Goal: Task Accomplishment & Management: Complete application form

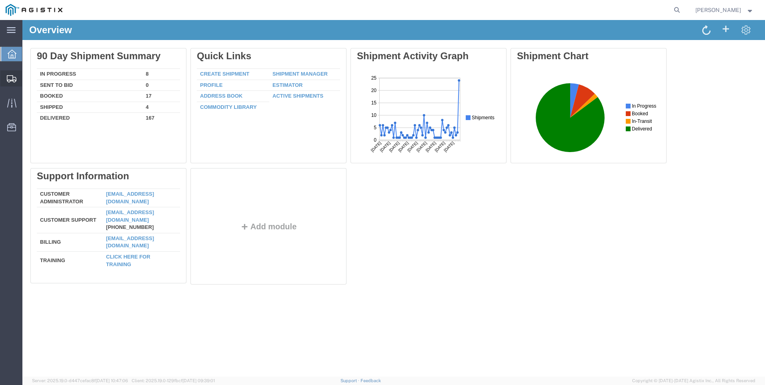
click at [0, 0] on span "Create Shipment" at bounding box center [0, 0] width 0 height 0
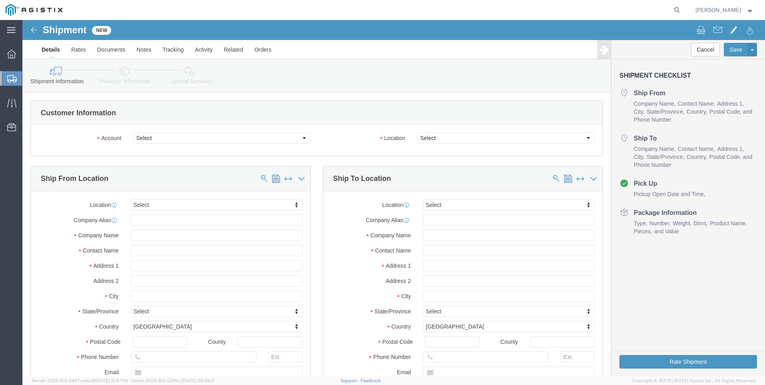
select select
click select "Select PG&E Valmont Industries Inc"
select select "9596"
click select "Select PG&E Valmont Industries Inc"
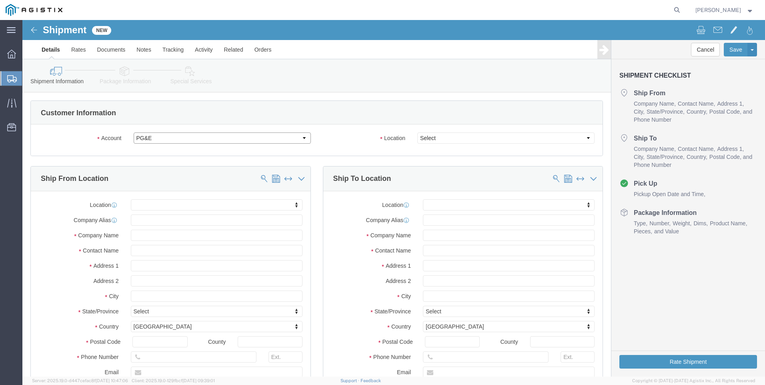
select select "PURCHORD"
select select
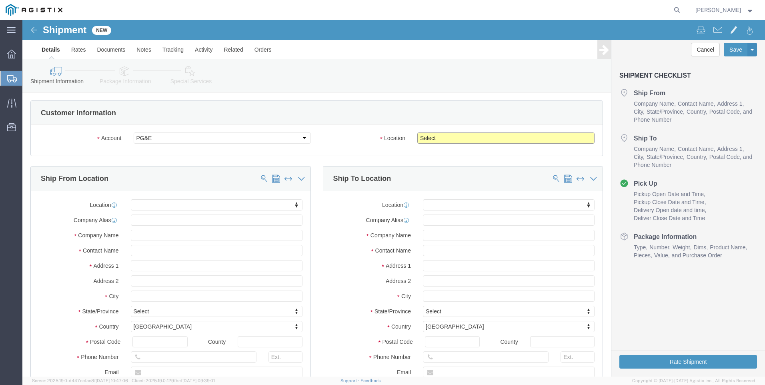
click select "Select All Others [GEOGRAPHIC_DATA] [GEOGRAPHIC_DATA] [GEOGRAPHIC_DATA] [GEOGRA…"
select select "23082"
click select "Select All Others [GEOGRAPHIC_DATA] [GEOGRAPHIC_DATA] [GEOGRAPHIC_DATA] [GEOGRA…"
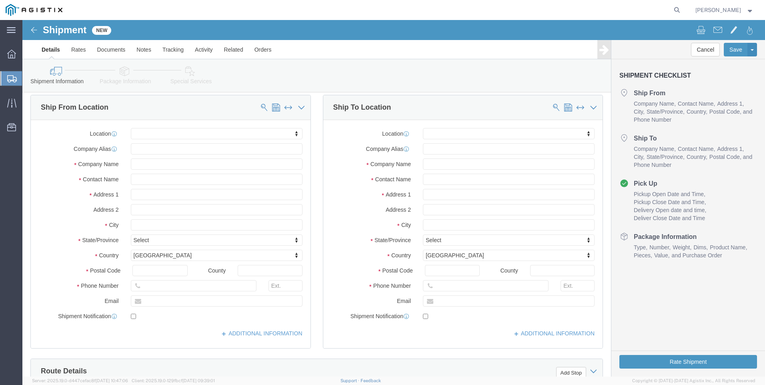
scroll to position [80, 0]
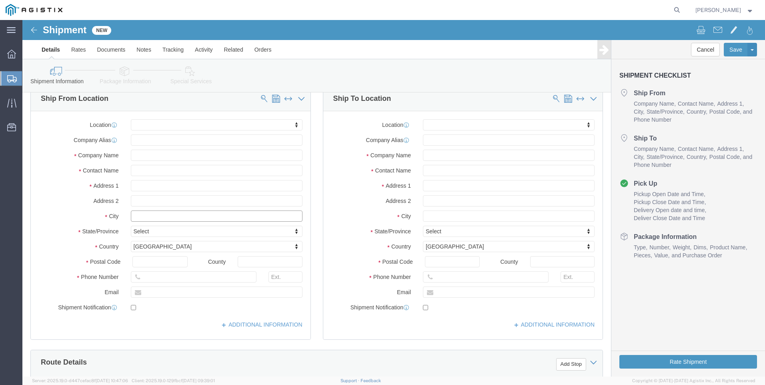
click input "text"
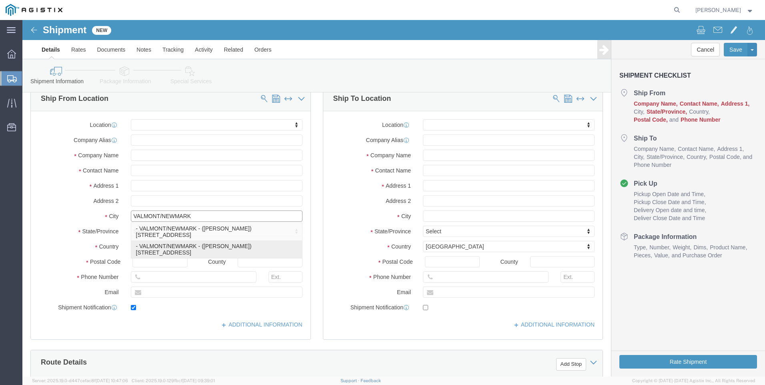
type input "CLAREMORE"
select select
type input "[STREET_ADDRESS]"
type input "74017"
type input "[GEOGRAPHIC_DATA]"
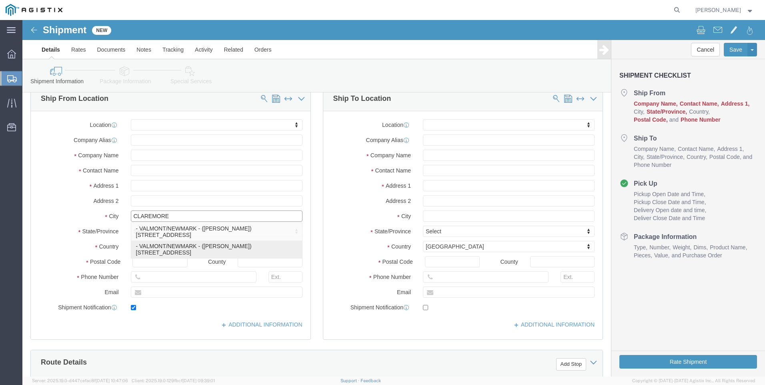
type input "9183841033"
type input "[PERSON_NAME][EMAIL_ADDRESS][DOMAIN_NAME]"
checkbox input "true"
type input "VALMONT/NEWMARK"
type input "[PERSON_NAME]"
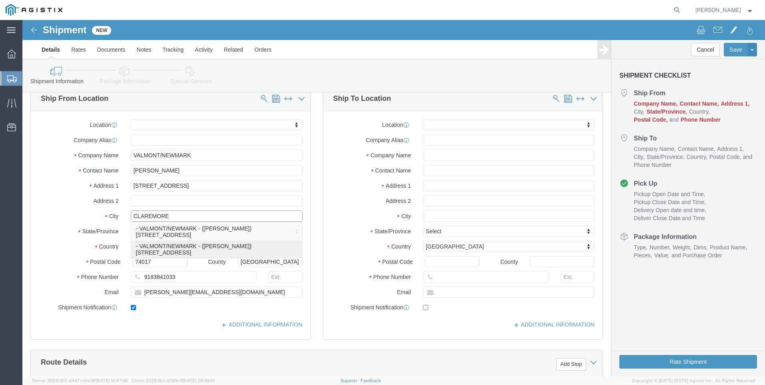
select select "OK"
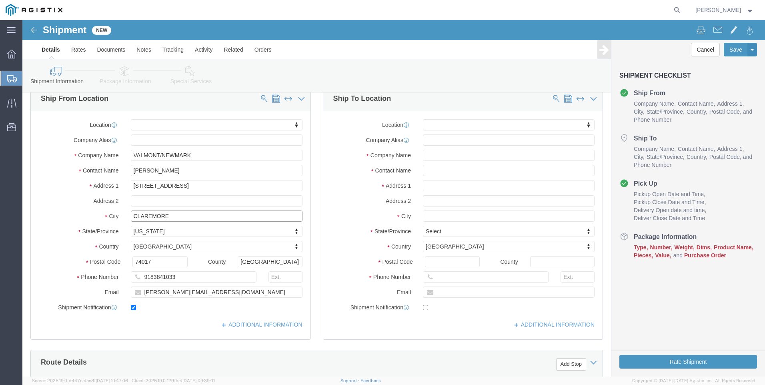
type input "CLAREMORE"
select select
click input "text"
type input "lodi"
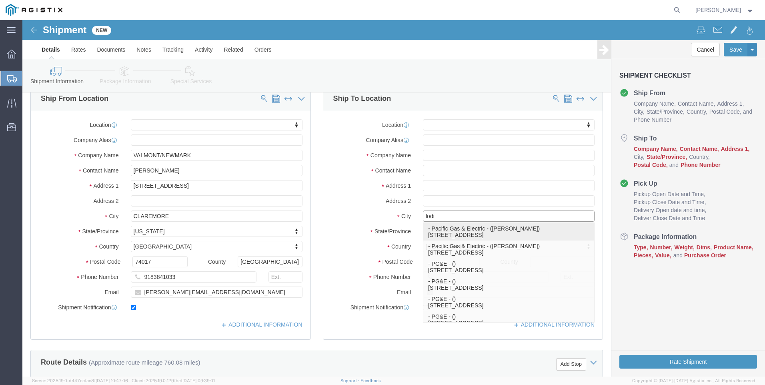
drag, startPoint x: 430, startPoint y: 215, endPoint x: 435, endPoint y: 212, distance: 6.1
click p "- Pacific Gas & Electric - ([PERSON_NAME]) [STREET_ADDRESS]"
select select
type input "[STREET_ADDRESS]"
type input "95240"
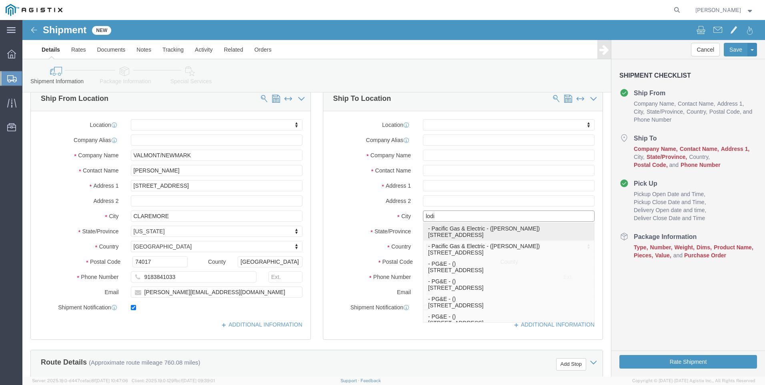
type input "Pacific Gas & Electric"
type input "[PERSON_NAME]"
type input "[GEOGRAPHIC_DATA]"
select select "CA"
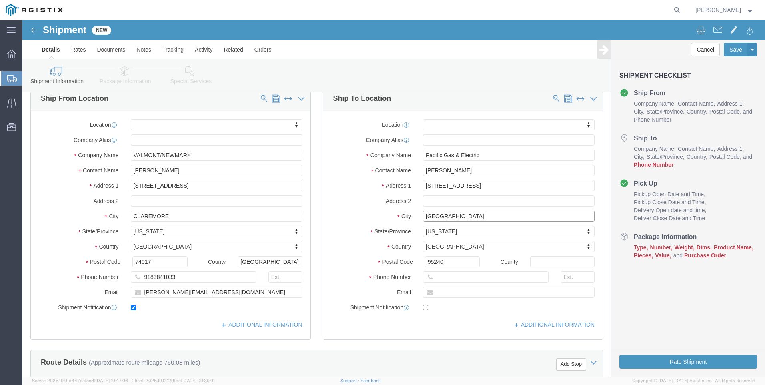
type input "[GEOGRAPHIC_DATA]"
select select
drag, startPoint x: 454, startPoint y: 150, endPoint x: 232, endPoint y: 134, distance: 221.9
click div "Ship From Location Location My Profile Location (OBSOLETE) [GEOGRAPHIC_DATA] SC…"
type input "[STREET_ADDRESS]"
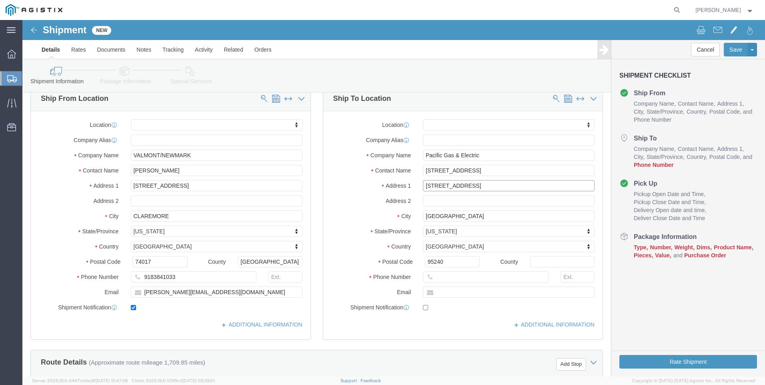
drag, startPoint x: 473, startPoint y: 163, endPoint x: 365, endPoint y: 164, distance: 107.2
click div "Address [STREET_ADDRESS]"
select select
drag, startPoint x: 470, startPoint y: 148, endPoint x: 263, endPoint y: 146, distance: 206.5
click div "Ship From Location Location My Profile Location (OBSOLETE) [GEOGRAPHIC_DATA] SC…"
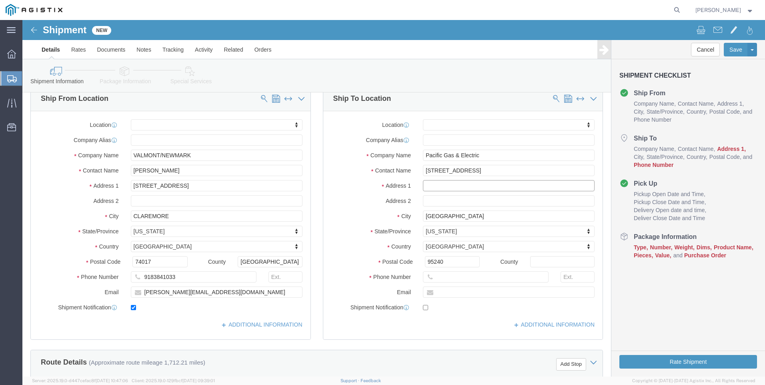
click input "text"
paste input "[STREET_ADDRESS]"
type input "[STREET_ADDRESS]"
select select
drag, startPoint x: 470, startPoint y: 151, endPoint x: 361, endPoint y: 145, distance: 109.8
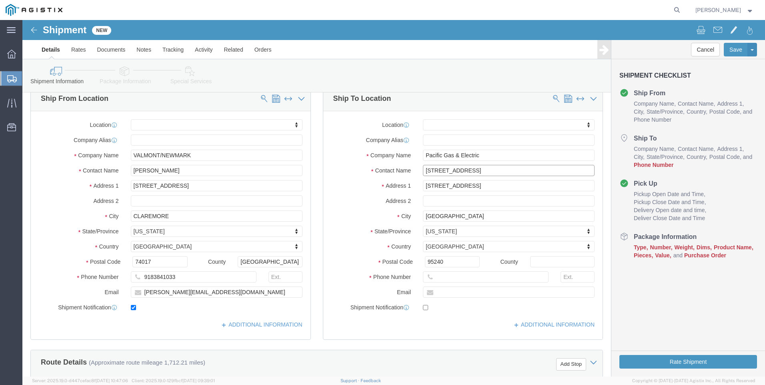
click div "Contact Name [STREET_ADDRESS]"
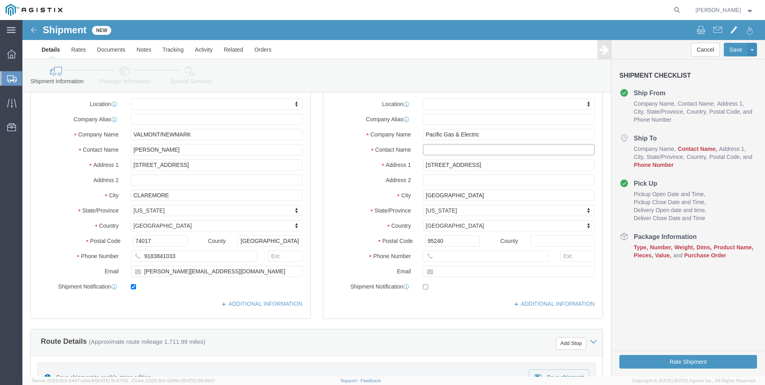
scroll to position [120, 0]
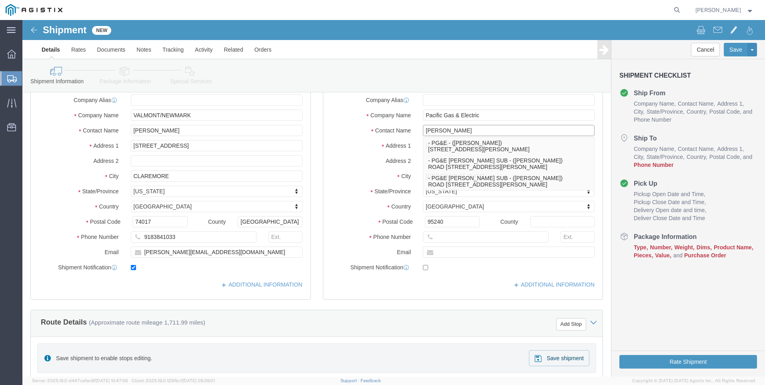
type input "[PERSON_NAME]"
click input "text"
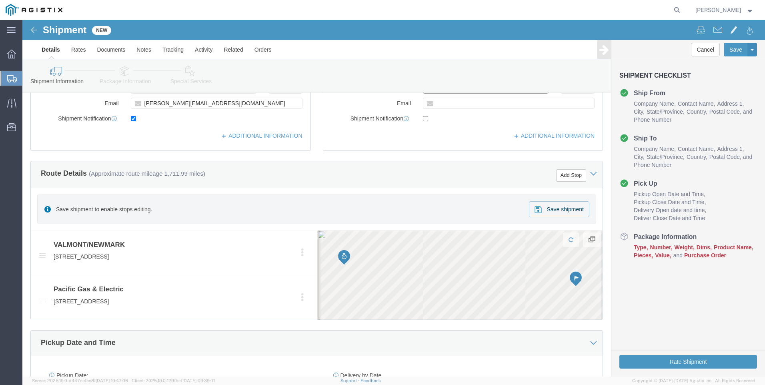
scroll to position [320, 0]
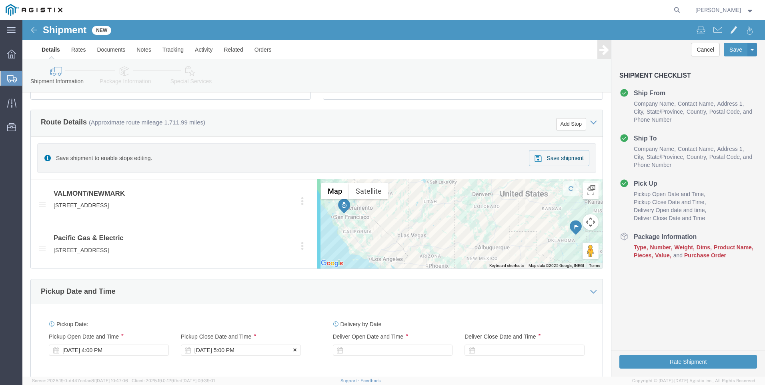
type input "7073654386"
click div "[DATE] 5:00 PM"
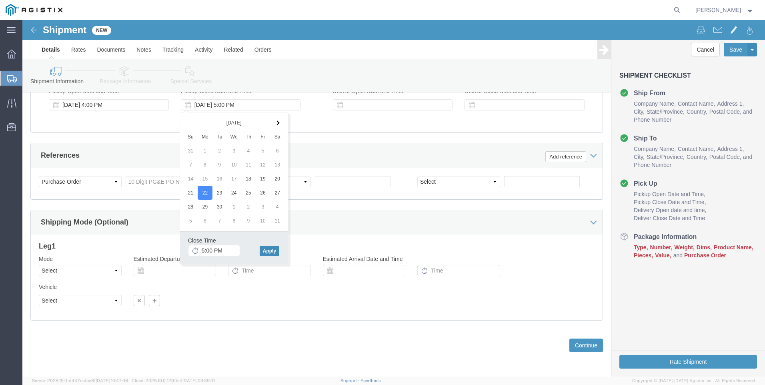
click button "Apply"
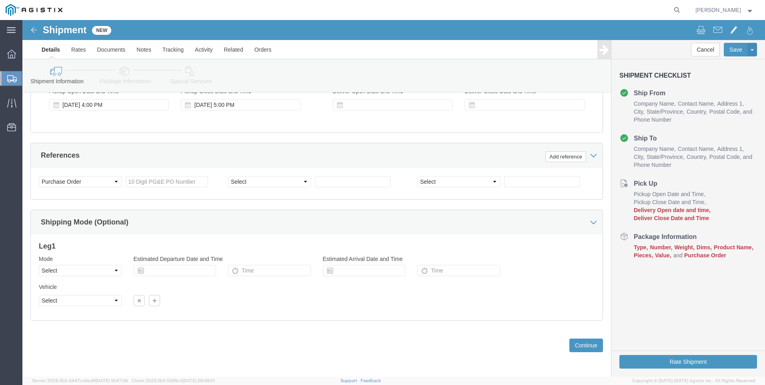
scroll to position [525, 0]
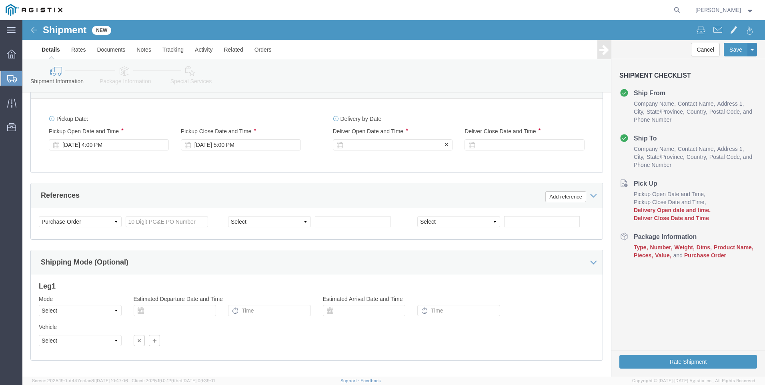
click div
click button "Apply"
click div
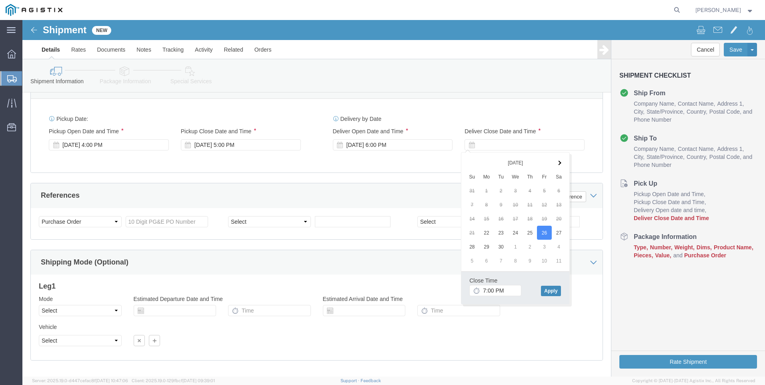
click button "Apply"
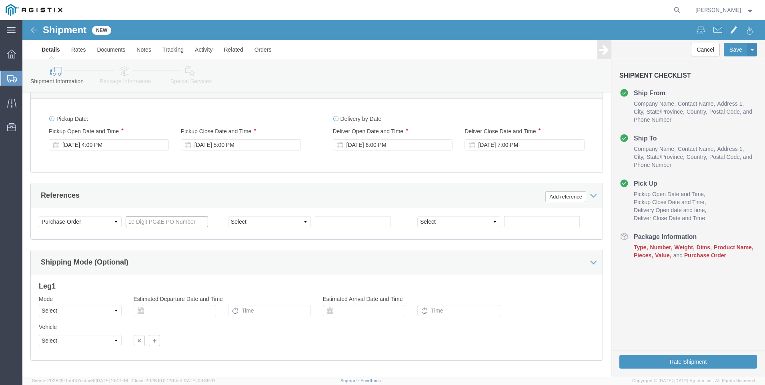
click input "text"
type input "2701180031"
select select "BOL"
type input "900249122"
select select "JOBNUM"
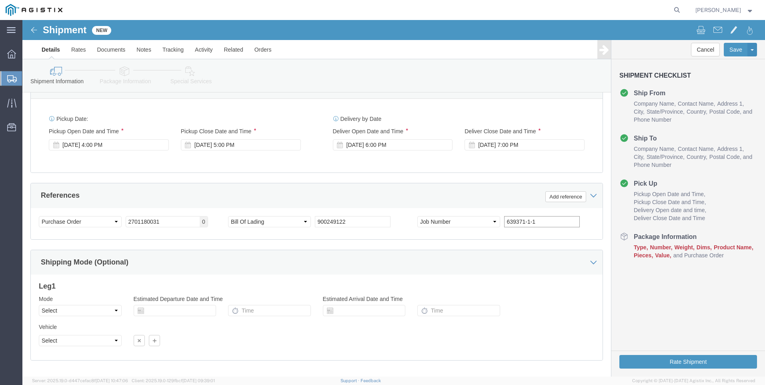
type input "639371-1-1"
click div "Shipping Mode (Optional)"
click icon
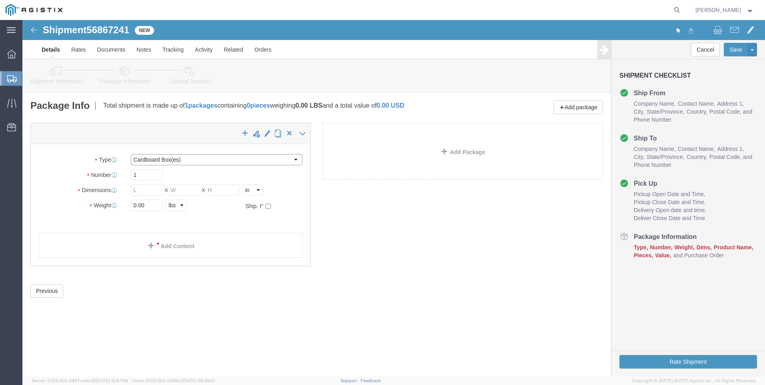
click select "Select Bulk Bundle(s) Cardboard Box(es) Carton(s) Crate(s) Drum(s) (Fiberboard)…"
select select "NKCR"
click select "Select Bulk Bundle(s) Cardboard Box(es) Carton(s) Crate(s) Drum(s) (Fiberboard)…"
click select "Select cm ft in"
select select "FT"
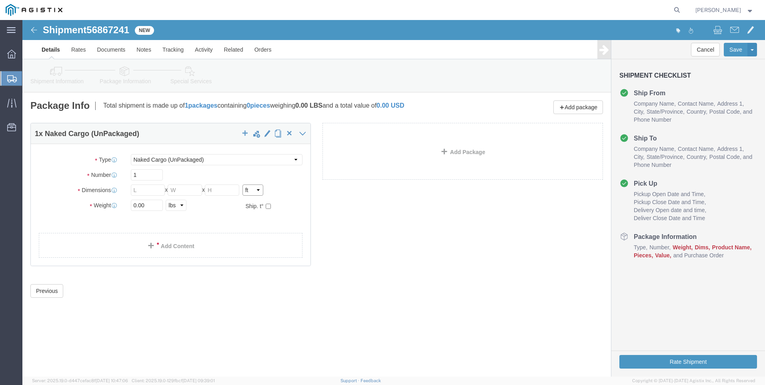
click select "Select cm ft in"
click input "text"
type input "30"
type input "8"
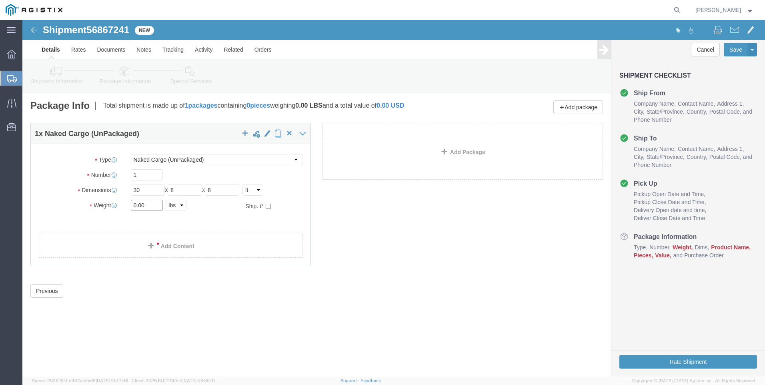
click input "0.00"
drag, startPoint x: 124, startPoint y: 184, endPoint x: 28, endPoint y: 178, distance: 96.6
click div "Package Type Select Bulk Bundle(s) Cardboard Box(es) Carton(s) Crate(s) Drum(s)…"
type input "7391"
click link "Add Content"
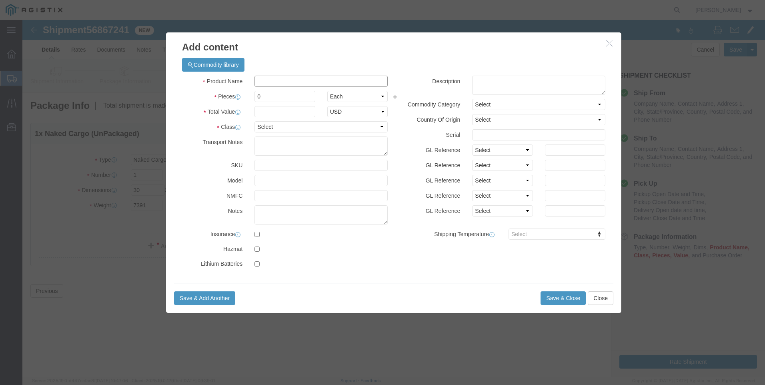
click input "text"
type input "UTILITY POLES"
type input "6"
click input "text"
type input "1"
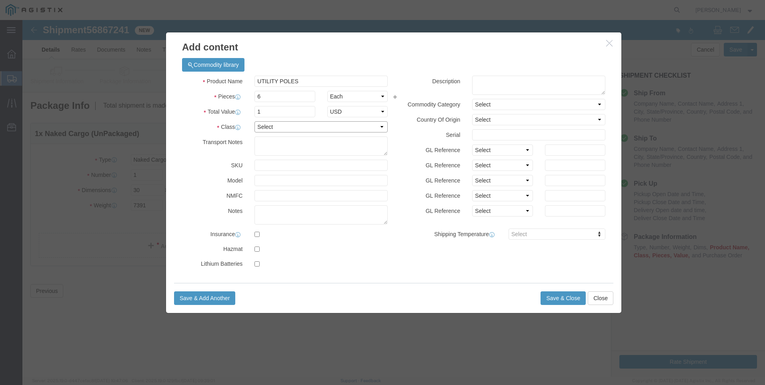
click select "Select 50 55 60 65 70 85 92.5 100 125 175 250 300 400"
select select "50"
click select "Select 50 55 60 65 70 85 92.5 100 125 175 250 300 400"
click button "Save & Close"
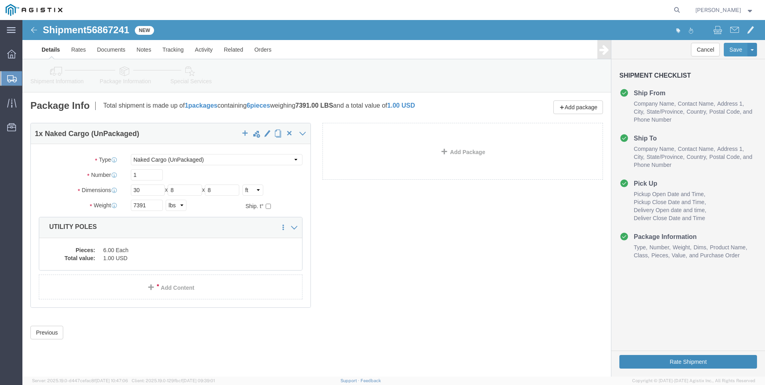
click button "Rate Shipment"
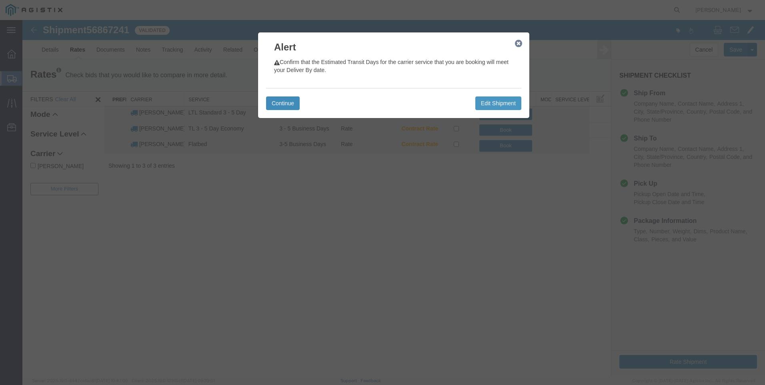
click at [285, 103] on button "Continue" at bounding box center [283, 103] width 34 height 14
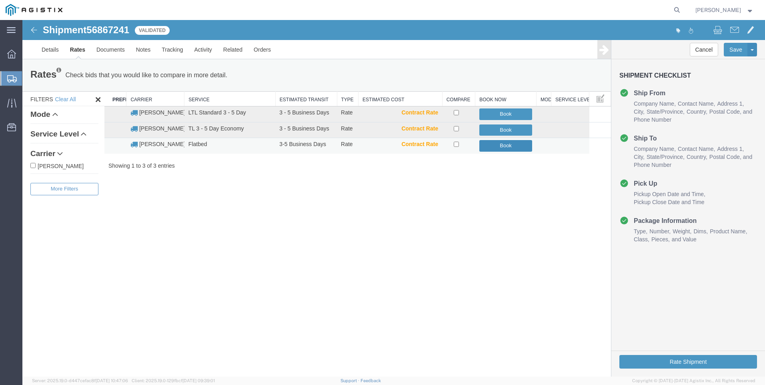
click at [497, 148] on button "Book" at bounding box center [505, 146] width 53 height 12
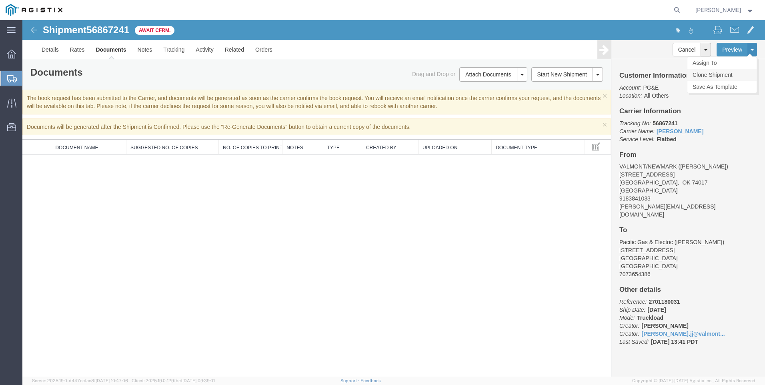
click at [717, 72] on link "Clone Shipment" at bounding box center [721, 75] width 69 height 12
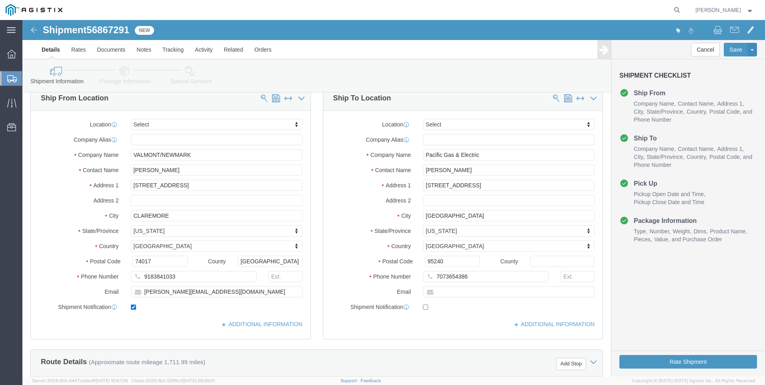
scroll to position [80, 0]
drag, startPoint x: 465, startPoint y: 150, endPoint x: 239, endPoint y: 134, distance: 225.9
click div "Ship To Location Location Select Select My Profile Location (OBSOLETE) [GEOGRAP…"
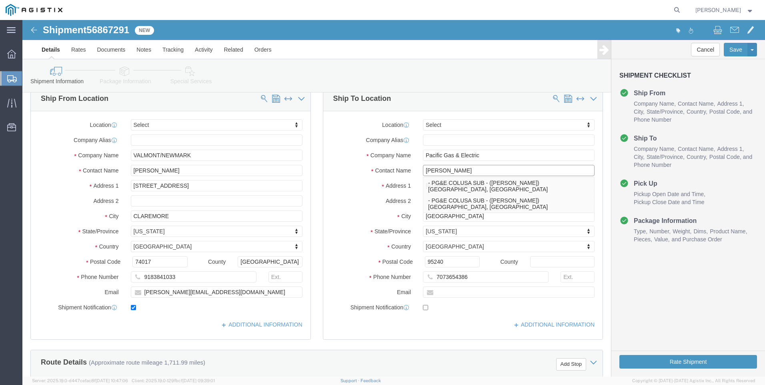
type input "[PERSON_NAME]"
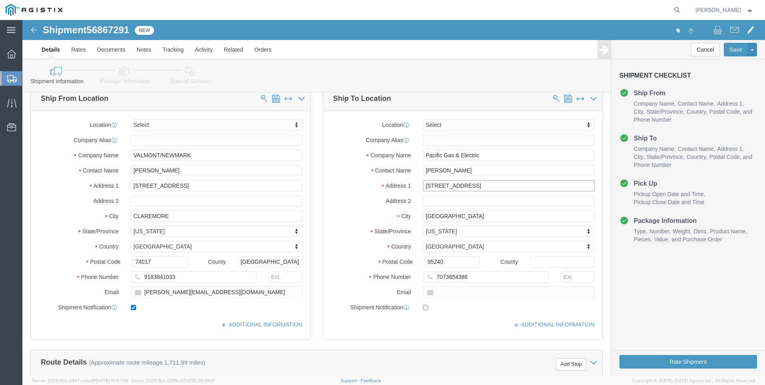
type input "[STREET_ADDRESS]"
drag, startPoint x: 448, startPoint y: 254, endPoint x: 304, endPoint y: 248, distance: 143.8
click div "Location Select Select My Profile Location (OBSOLETE) [GEOGRAPHIC_DATA] SC - GC…"
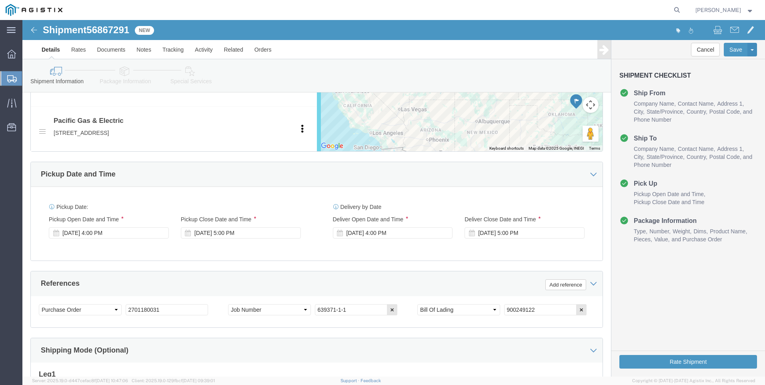
scroll to position [400, 0]
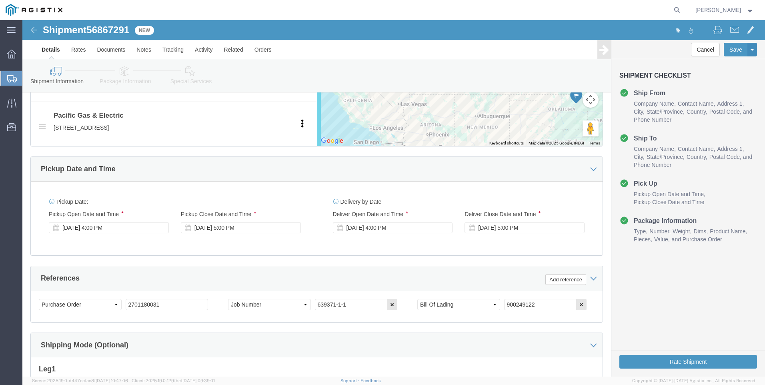
type input "5107018037"
drag, startPoint x: 168, startPoint y: 285, endPoint x: -58, endPoint y: 282, distance: 226.5
click html "Shipment 56867291 New Details Rates Documents Notes Tracking Activity Related O…"
type input "2701157649"
drag, startPoint x: 327, startPoint y: 284, endPoint x: 237, endPoint y: 288, distance: 89.3
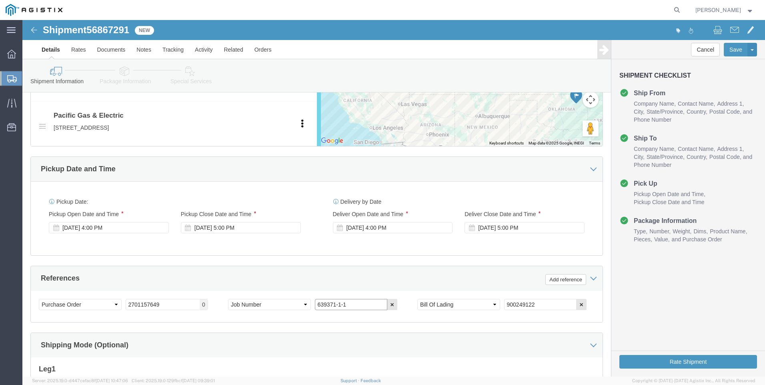
click div "Select Account Type Activity ID Airline Appointment Number ASN Batch Request # …"
type input "629006-1-1"
drag, startPoint x: 532, startPoint y: 286, endPoint x: 319, endPoint y: 281, distance: 212.9
click div "Select Account Type Activity ID Airline Appointment Number ASN Batch Request # …"
type input "900249075"
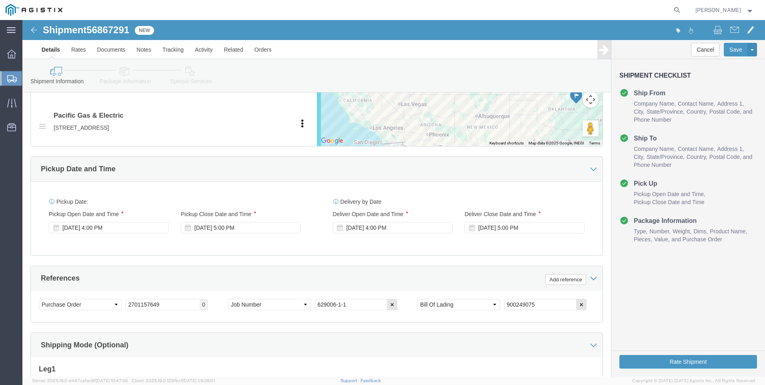
click link "Package Information"
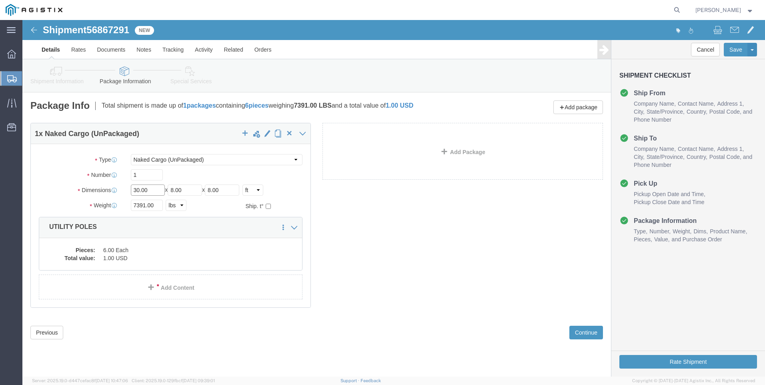
click input "30.00"
type input "42"
click input "7391.00"
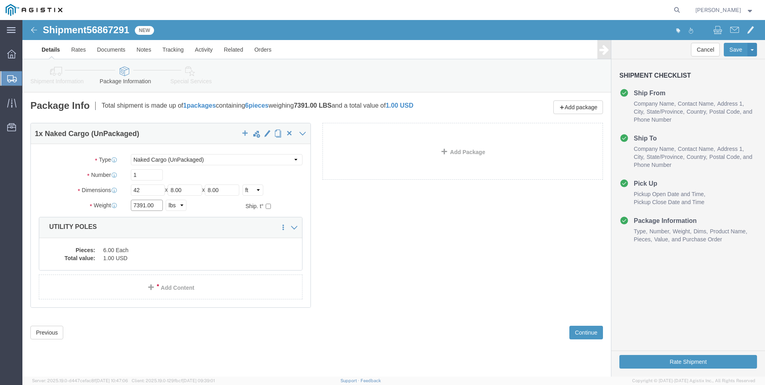
click input "7391.00"
type input "12201"
click input "1"
click div "Pieces: 6.00 Each Total value: 1.00 USD"
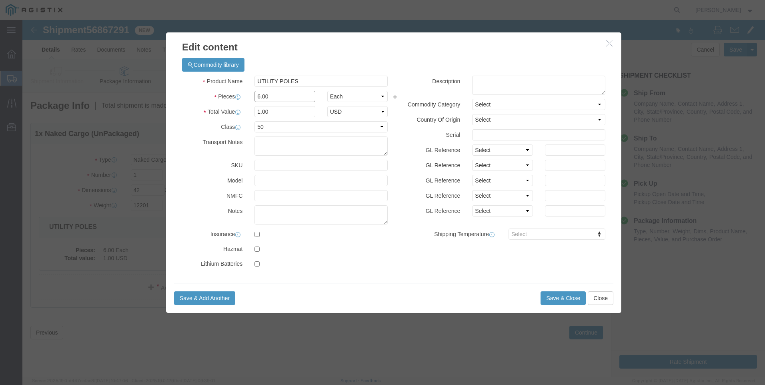
click input "6.00"
type input "7"
type input "1.17"
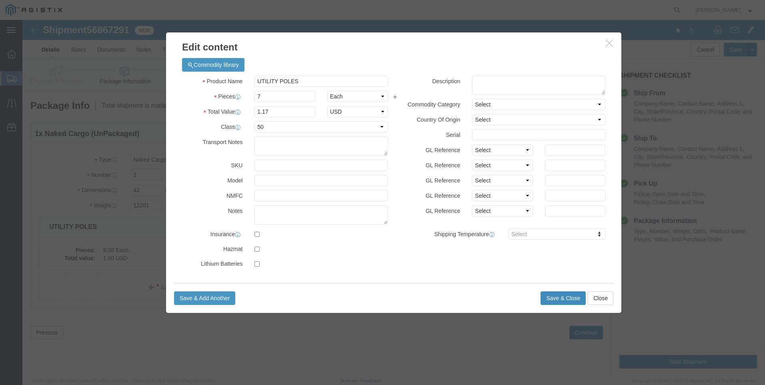
click button "Save & Close"
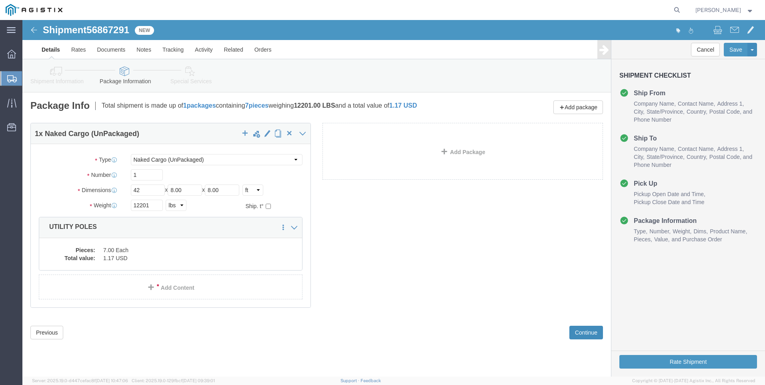
click button "Continue"
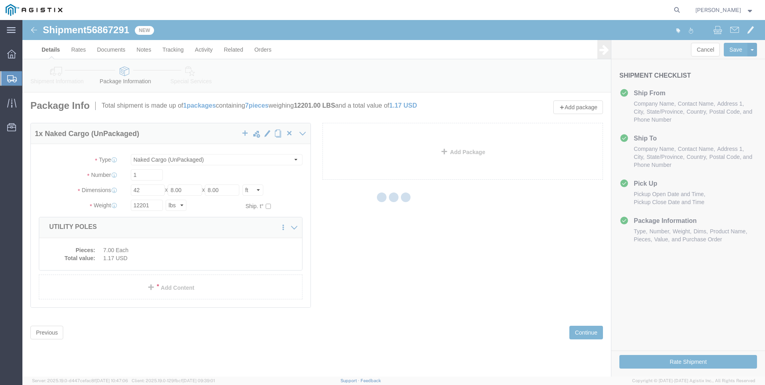
select select
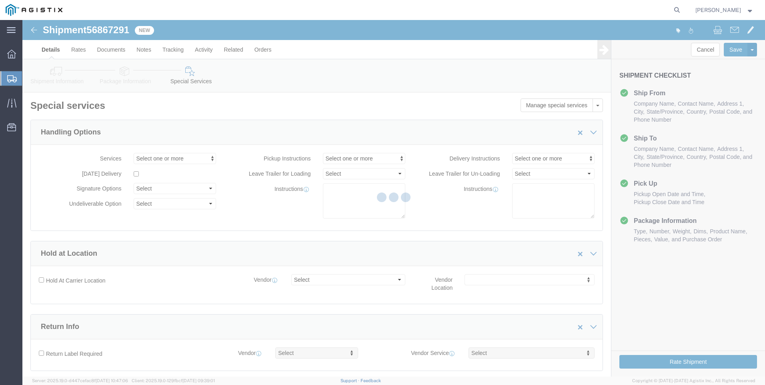
select select "COSTCENTER"
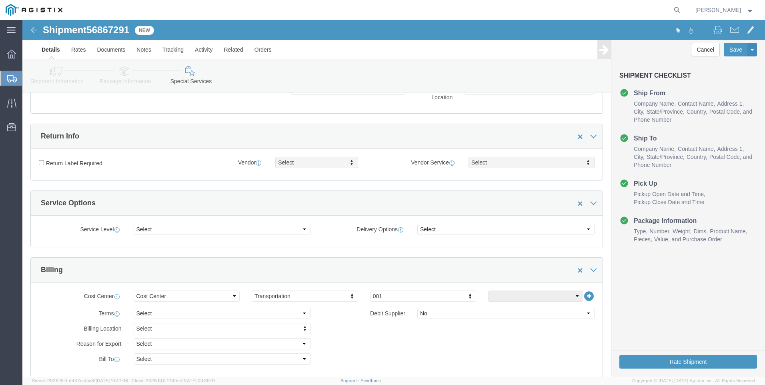
scroll to position [40, 0]
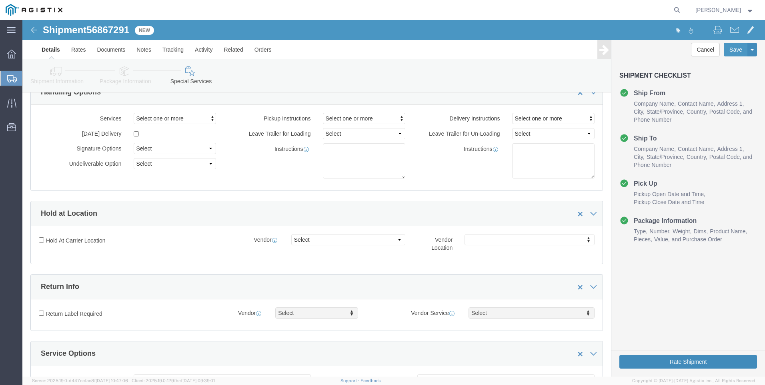
click button "Rate Shipment"
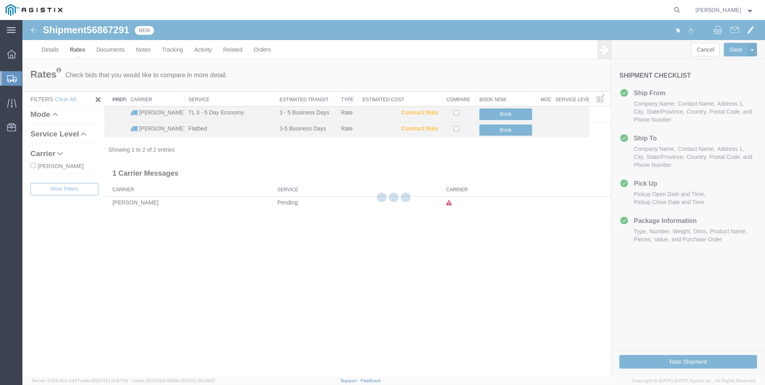
scroll to position [0, 0]
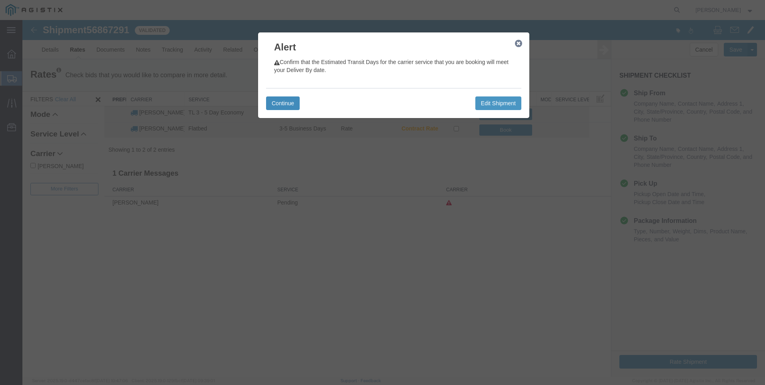
click at [292, 104] on button "Continue" at bounding box center [283, 103] width 34 height 14
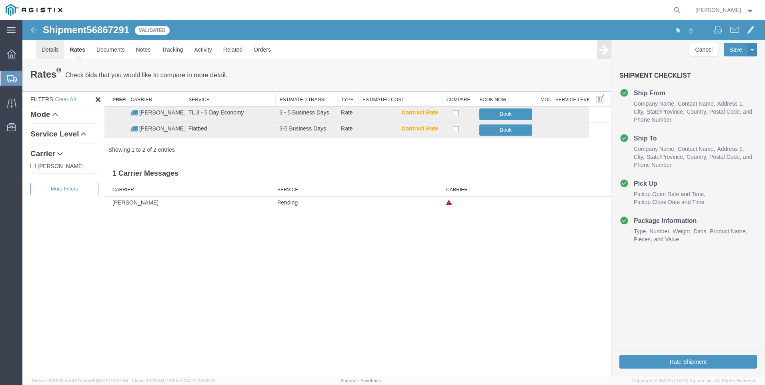
click at [49, 48] on link "Details" at bounding box center [50, 49] width 28 height 19
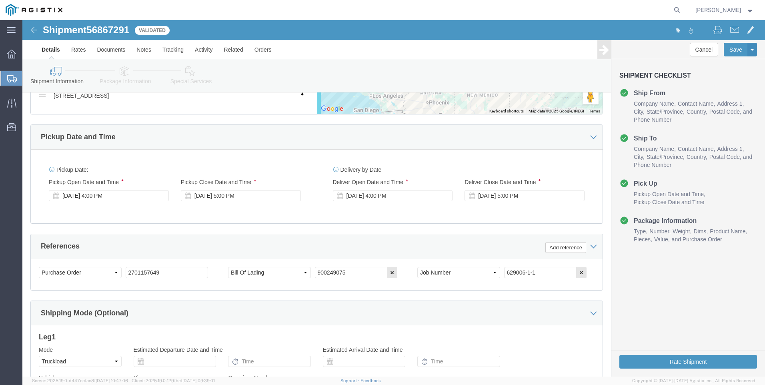
scroll to position [440, 0]
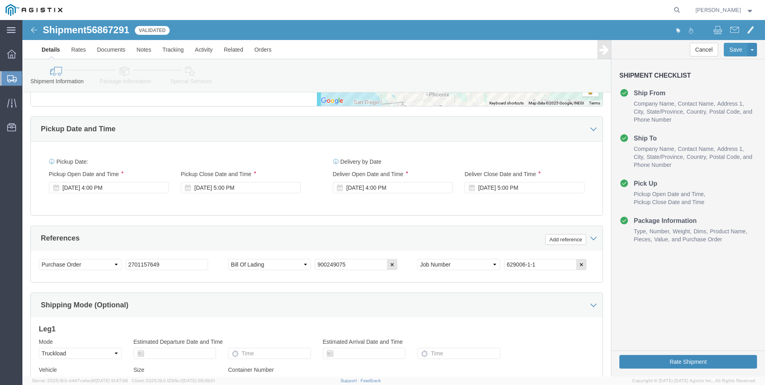
click button "Rate Shipment"
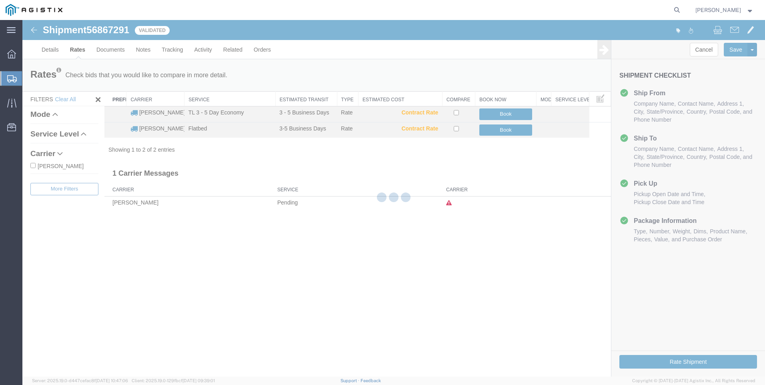
scroll to position [0, 0]
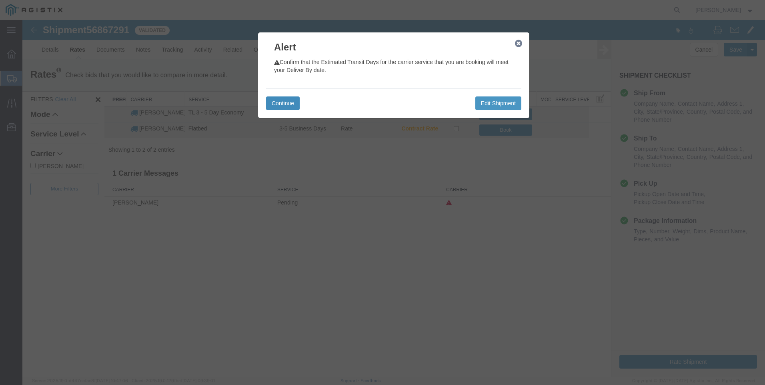
click at [294, 103] on button "Continue" at bounding box center [283, 103] width 34 height 14
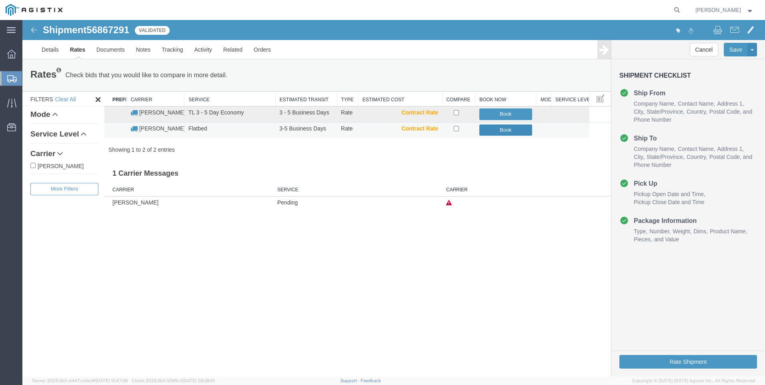
click at [495, 129] on button "Book" at bounding box center [505, 130] width 53 height 12
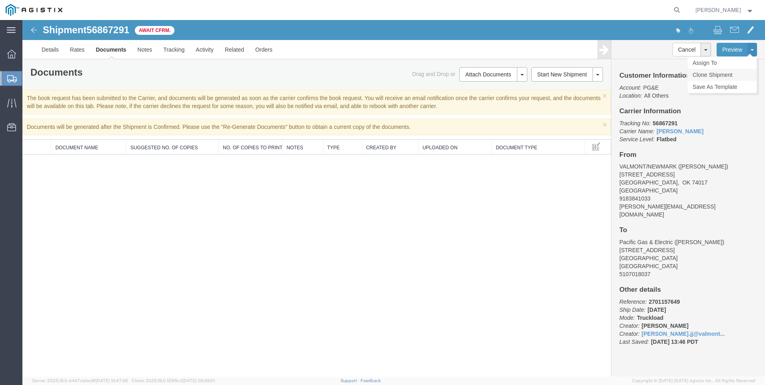
click at [717, 72] on link "Clone Shipment" at bounding box center [721, 75] width 69 height 12
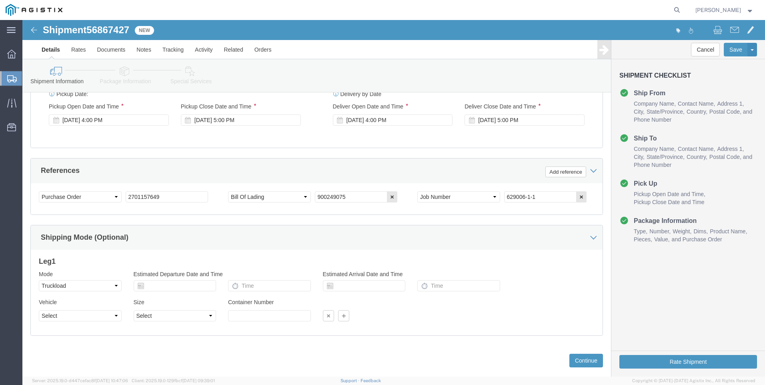
scroll to position [520, 0]
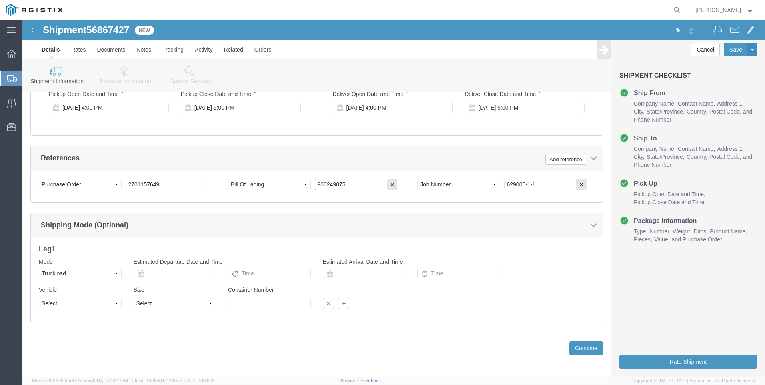
click input "900249075"
type input "900249074"
click input "629006-1-1"
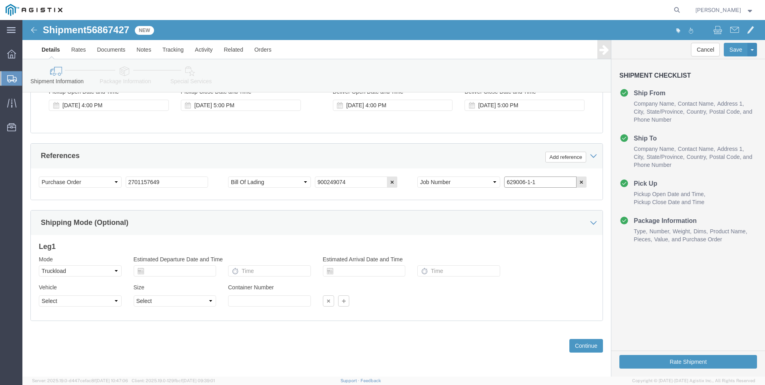
scroll to position [523, 0]
click icon
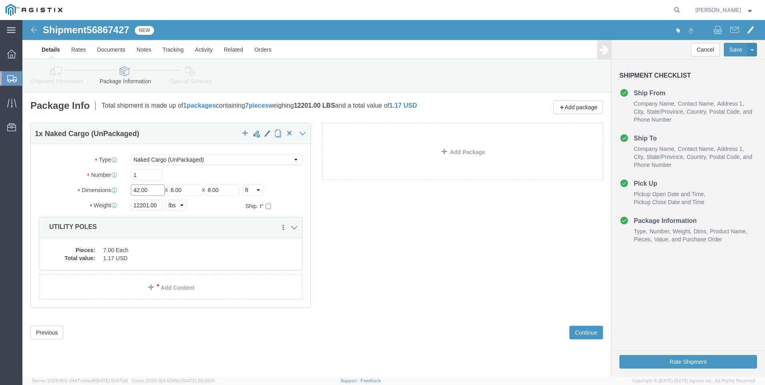
click input "42.00"
type input "54"
click input "12201.00"
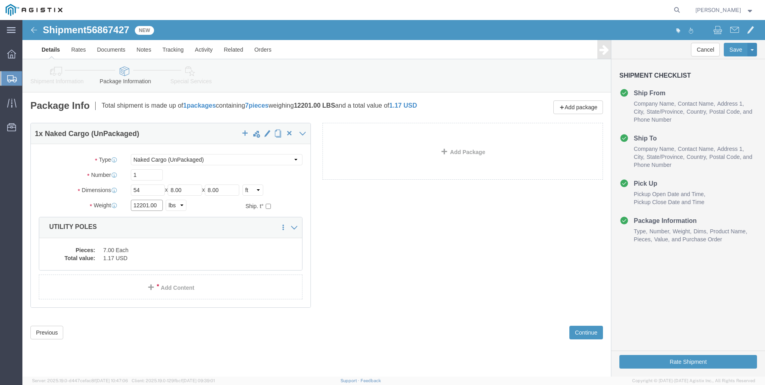
click input "12201.00"
type input "17807"
click dd "1.17 USD"
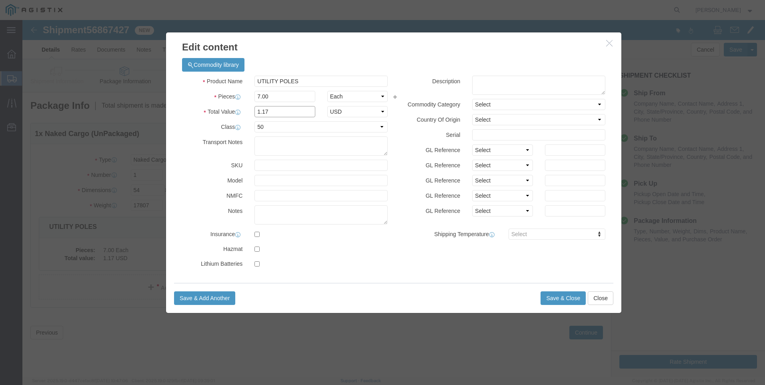
click input "1.17"
type input "1"
click input "7.00"
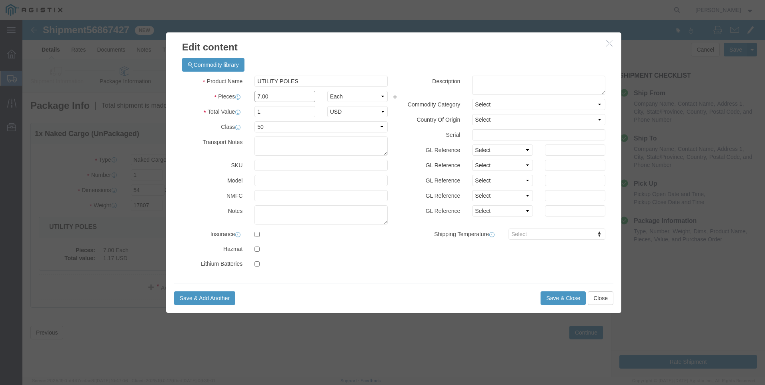
click input "7.00"
type input "19"
click input "2.71"
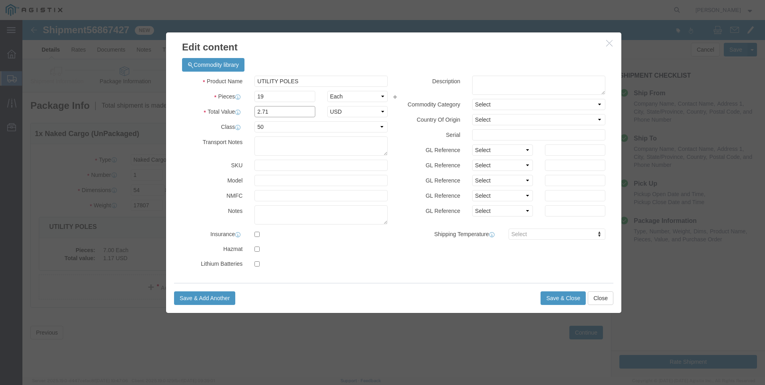
click input "2.71"
type input "1"
click select "Select 50 55 60 65 70 85 92.5 100 125 175 250 300 400"
select select "65"
click select "Select 50 55 60 65 70 85 92.5 100 125 175 250 300 400"
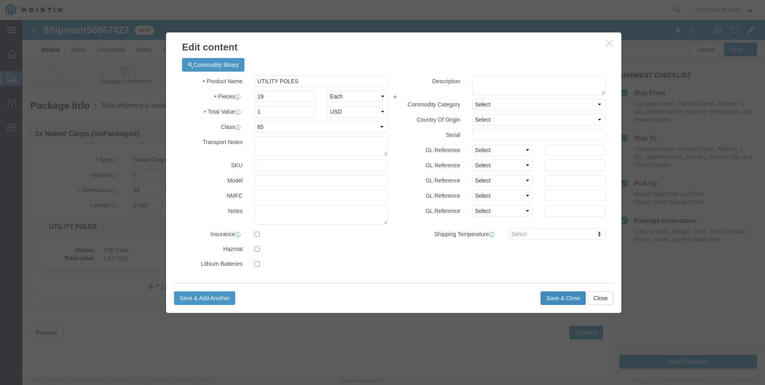
click button "Save & Close"
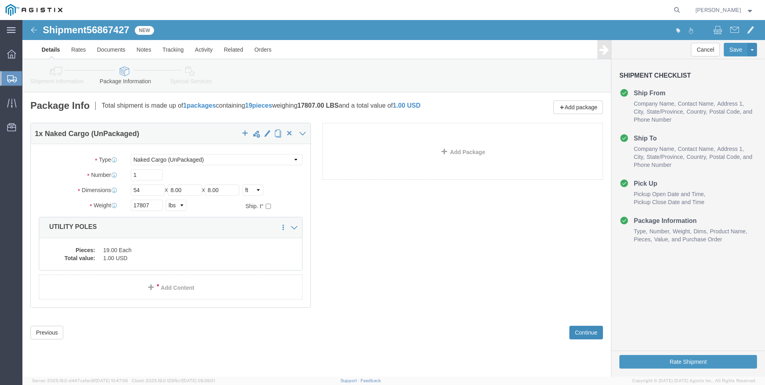
click button "Continue"
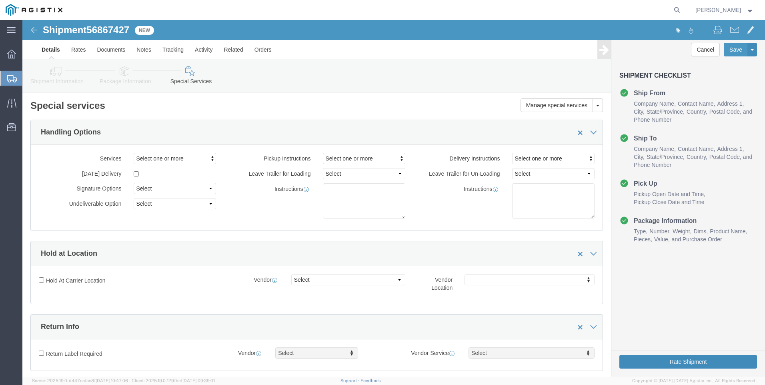
click button "Rate Shipment"
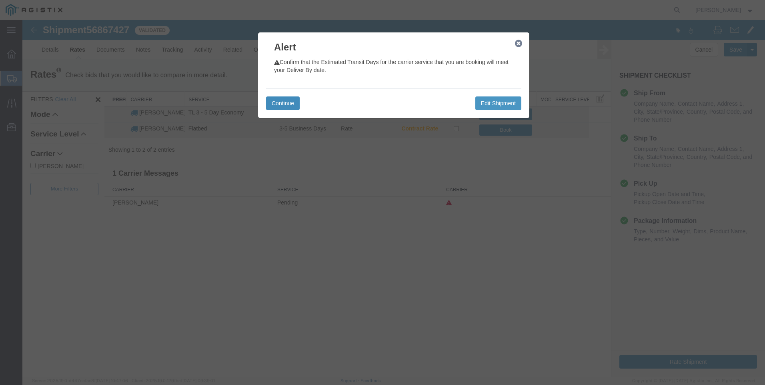
click at [275, 104] on button "Continue" at bounding box center [283, 103] width 34 height 14
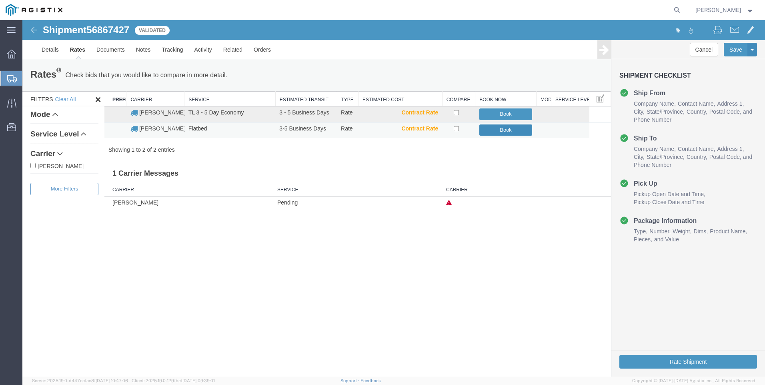
click at [497, 131] on button "Book" at bounding box center [505, 130] width 53 height 12
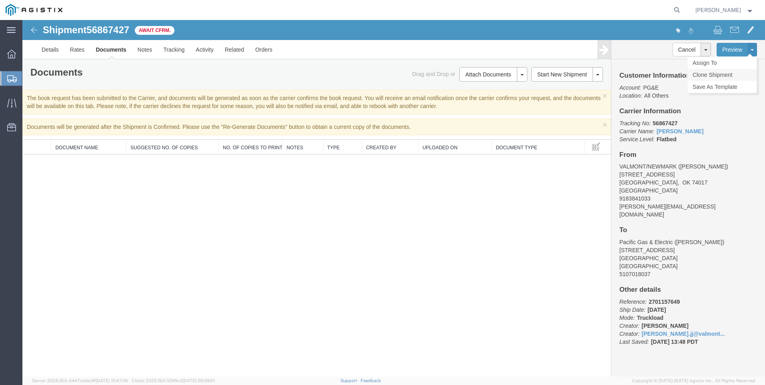
click at [726, 73] on link "Clone Shipment" at bounding box center [721, 75] width 69 height 12
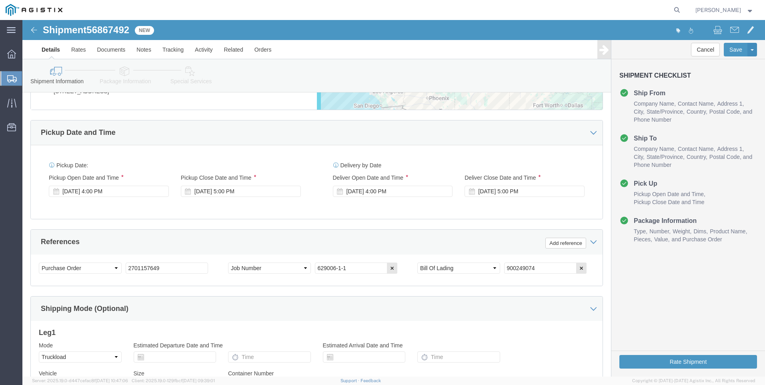
scroll to position [440, 0]
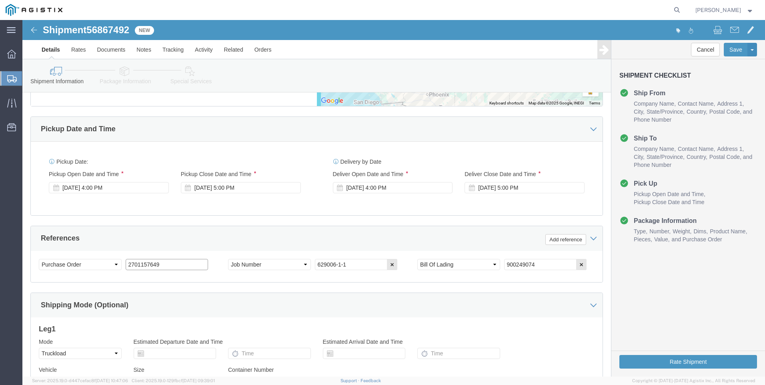
drag, startPoint x: 167, startPoint y: 242, endPoint x: 40, endPoint y: 241, distance: 126.8
click div "Select Account Type Activity ID Airline Appointment Number ASN Batch Request # …"
click input "629006-1-1"
click input "900249074"
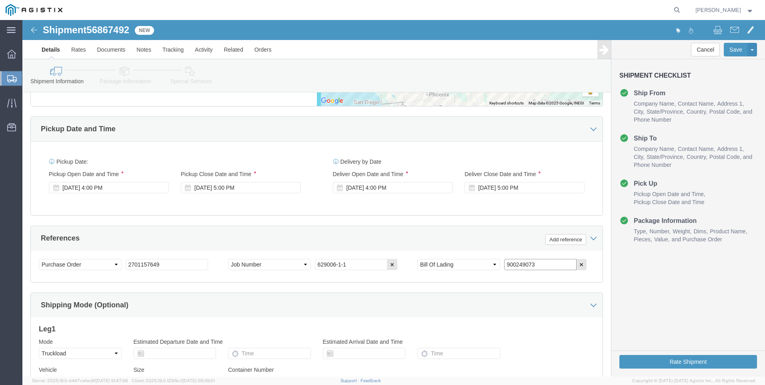
type input "900249073"
click link "Package Information"
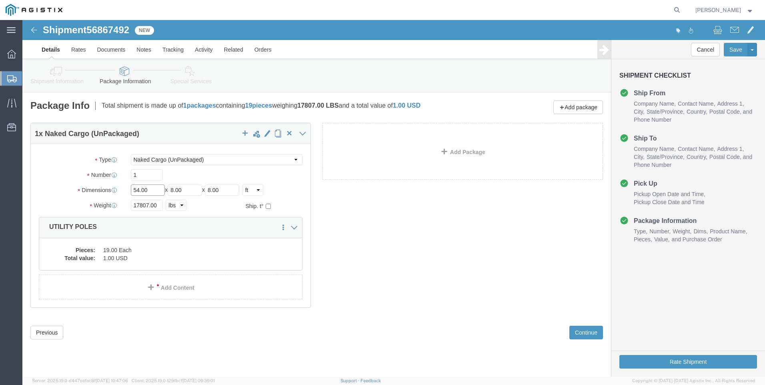
click input "54.00"
type input "4"
type input "50"
click input "17807.00"
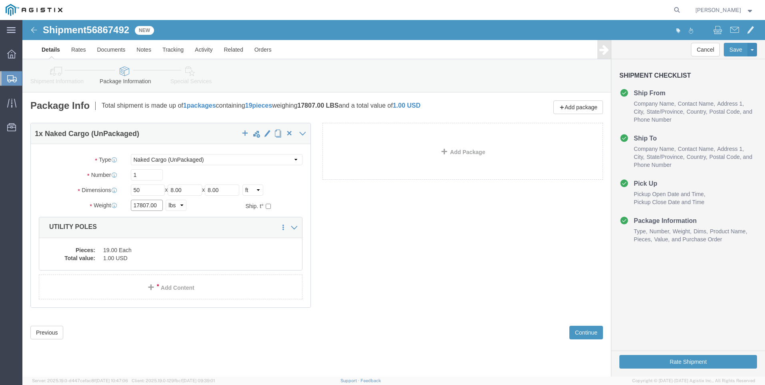
click input "17807.00"
type input "17534"
click dd "19.00 Each"
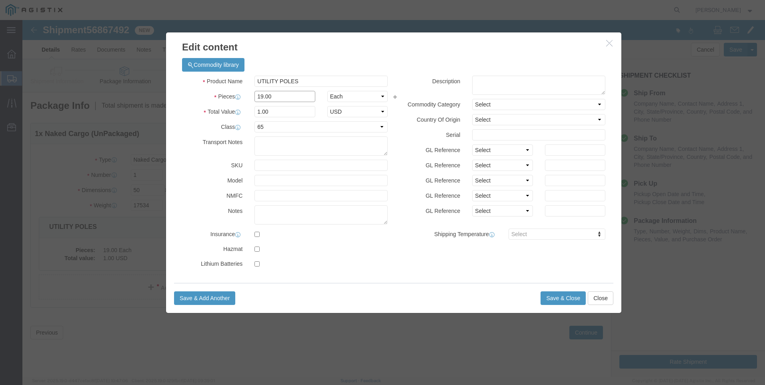
click input "19.00"
type input "3"
type input "0.16"
click button "Save & Close"
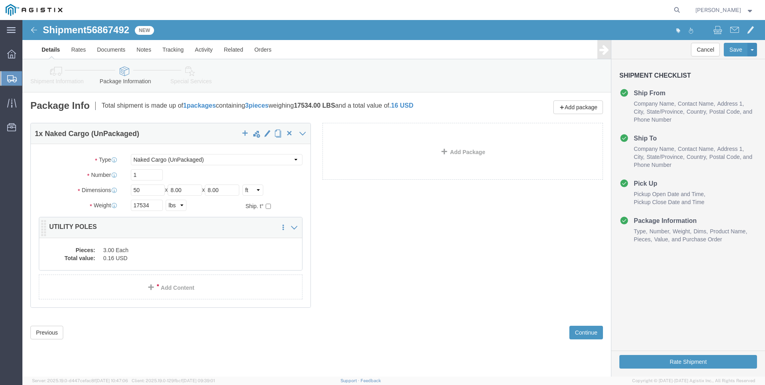
click dd "0.16 USD"
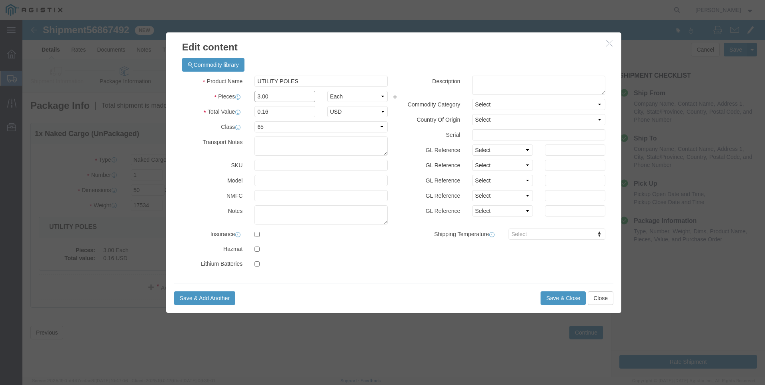
click input "3.00"
click input "0.16"
type input "1"
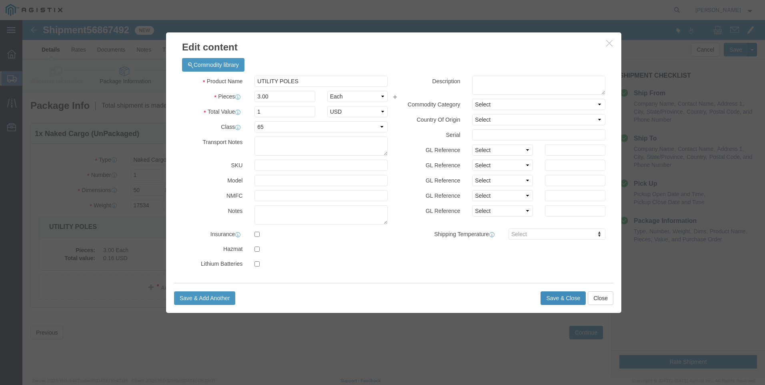
click button "Save & Close"
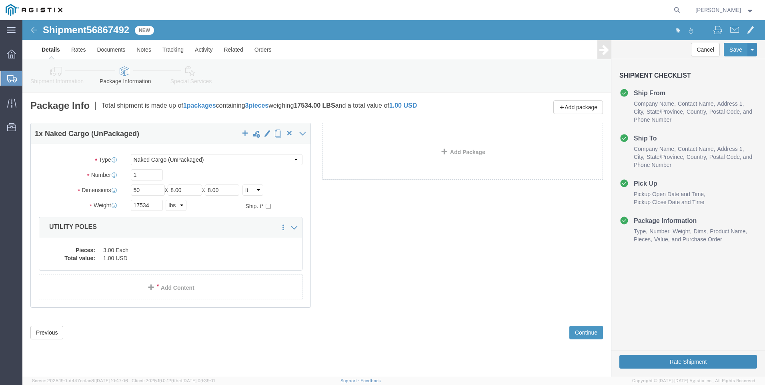
click button "Rate Shipment"
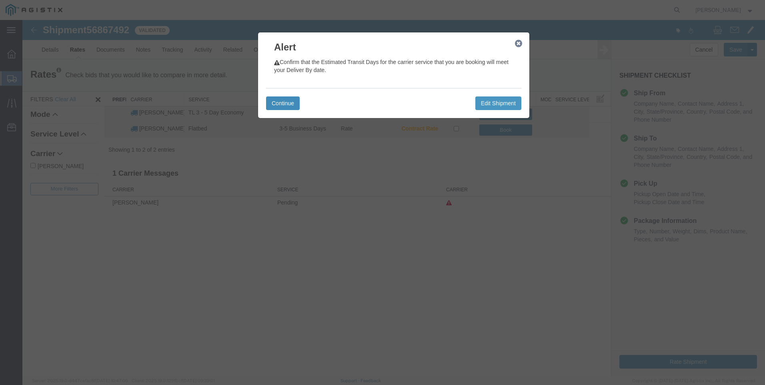
click at [288, 100] on button "Continue" at bounding box center [283, 103] width 34 height 14
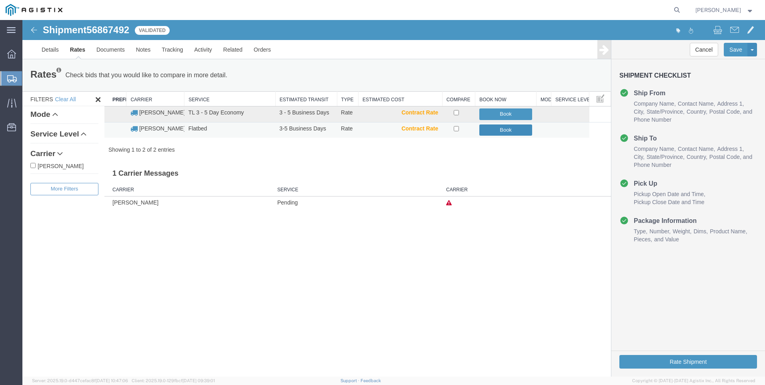
click at [512, 130] on button "Book" at bounding box center [505, 130] width 53 height 12
